Goal: Information Seeking & Learning: Learn about a topic

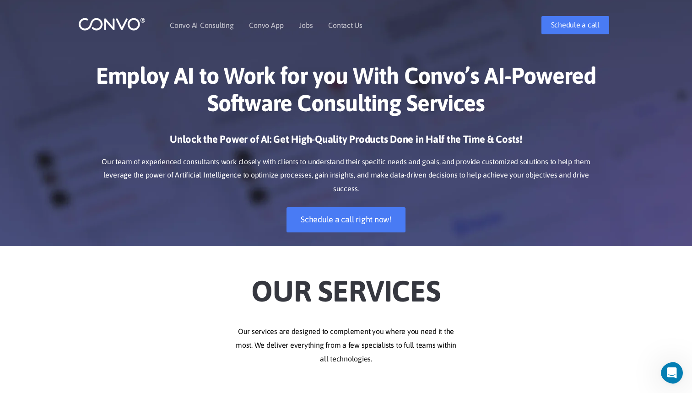
click at [333, 104] on h1 "Employ AI to Work for you With Convo’s AI-Powered Software Consulting Services" at bounding box center [346, 93] width 508 height 62
click at [209, 132] on div "Employ AI to Work for you With Convo’s AI-Powered Software Consulting Services …" at bounding box center [346, 147] width 522 height 198
click at [161, 161] on p "Our team of experienced consultants work closely with clients to understand the…" at bounding box center [346, 175] width 508 height 41
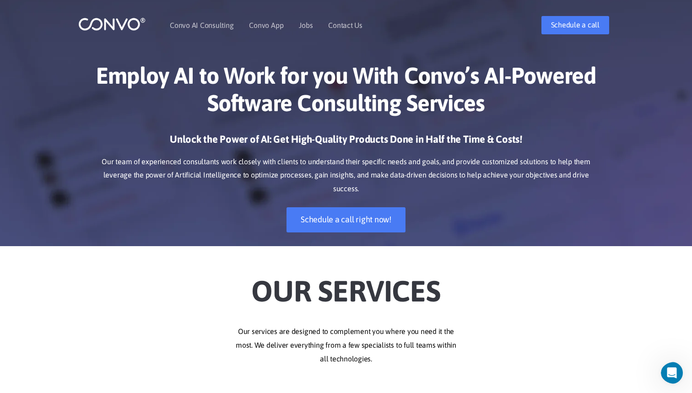
click at [235, 156] on p "Our team of experienced consultants work closely with clients to understand the…" at bounding box center [346, 175] width 508 height 41
click at [370, 160] on p "Our team of experienced consultants work closely with clients to understand the…" at bounding box center [346, 175] width 508 height 41
click at [105, 177] on p "Our team of experienced consultants work closely with clients to understand the…" at bounding box center [346, 175] width 508 height 41
click at [274, 174] on p "Our team of experienced consultants work closely with clients to understand the…" at bounding box center [346, 175] width 508 height 41
